Goal: Transaction & Acquisition: Purchase product/service

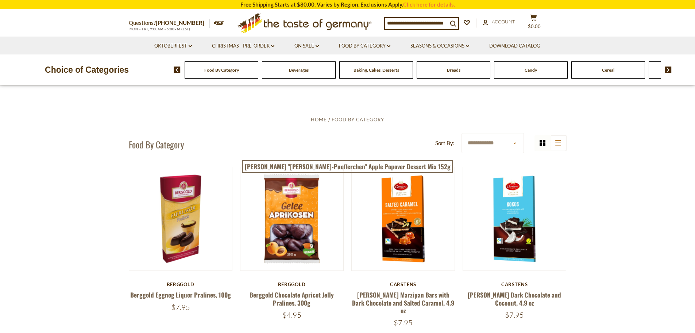
click at [414, 23] on input at bounding box center [416, 23] width 63 height 10
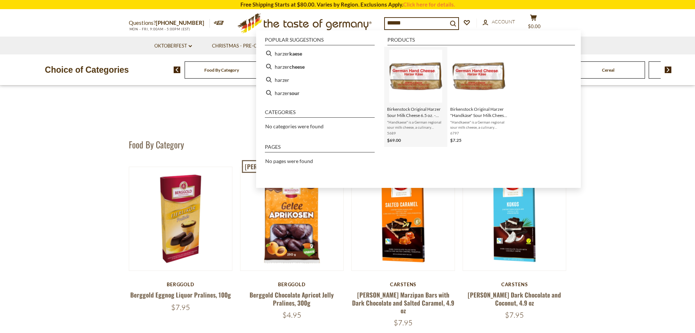
type input "******"
click at [429, 91] on img "Birkenstock Original Harzer Sour Milk Cheese 6.5 oz. - Case of 10" at bounding box center [415, 76] width 53 height 53
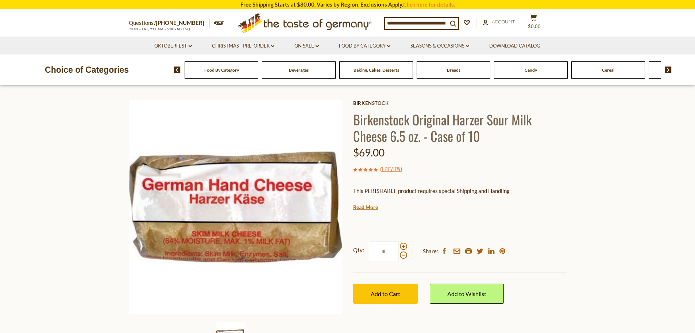
scroll to position [37, 0]
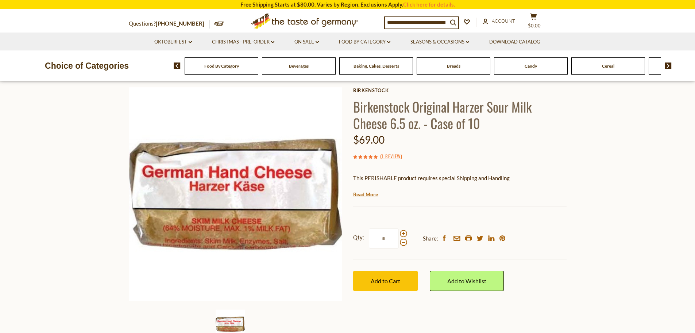
click at [403, 234] on span at bounding box center [403, 233] width 7 height 7
click at [399, 234] on input "*" at bounding box center [384, 238] width 30 height 20
click at [402, 241] on span at bounding box center [403, 241] width 7 height 7
click at [399, 241] on input "*" at bounding box center [384, 238] width 30 height 20
type input "*"
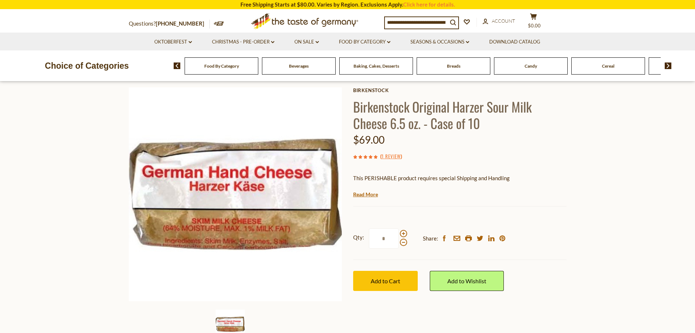
type input "*"
click at [385, 276] on button "Add to Cart" at bounding box center [385, 280] width 65 height 20
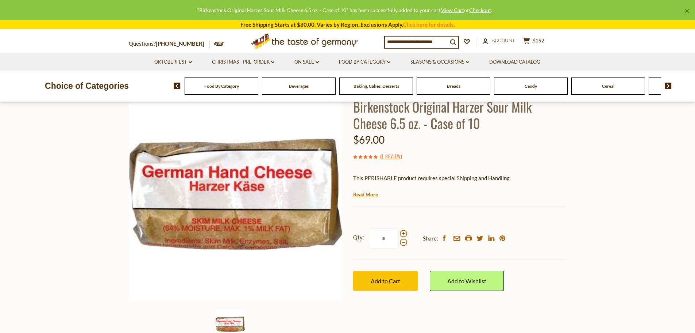
click at [545, 41] on span "$152" at bounding box center [539, 41] width 12 height 6
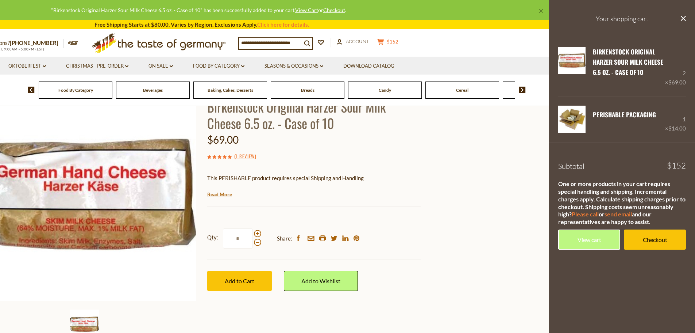
scroll to position [0, 0]
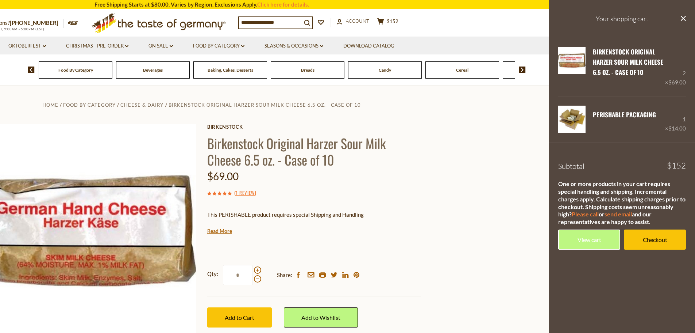
click at [642, 235] on link "Checkout" at bounding box center [655, 239] width 62 height 20
